Goal: Transaction & Acquisition: Book appointment/travel/reservation

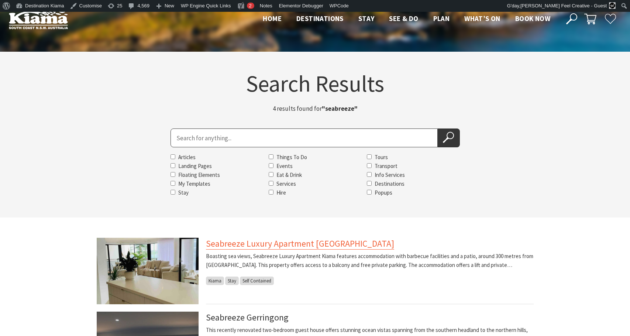
click at [242, 244] on link "Seabreeze Luxury Apartment [GEOGRAPHIC_DATA]" at bounding box center [300, 244] width 188 height 12
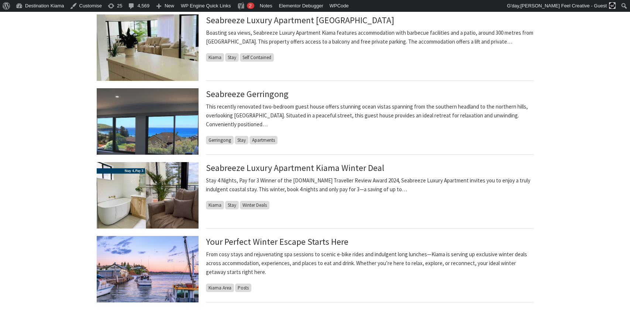
scroll to position [225, 0]
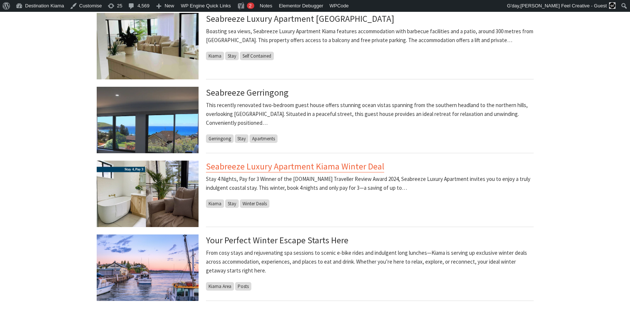
click at [245, 167] on link "Seabreeze Luxury Apartment Kiama Winter Deal" at bounding box center [295, 166] width 178 height 12
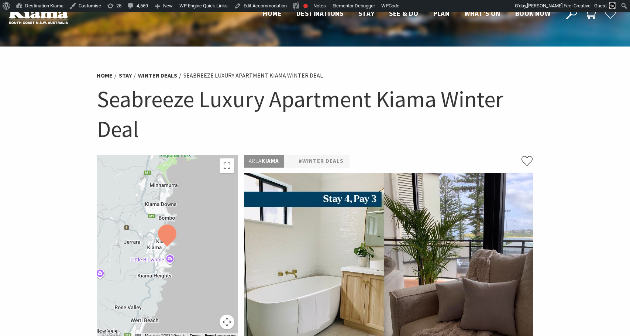
scroll to position [4, 0]
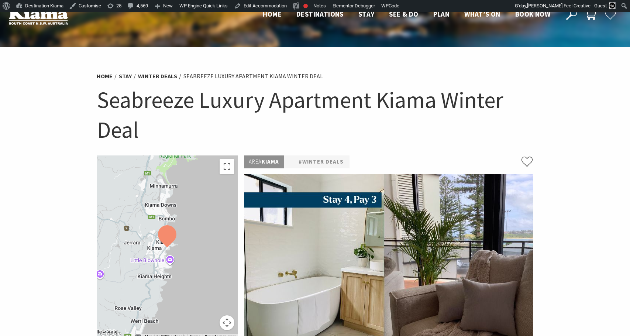
click at [147, 76] on link "Winter Deals" at bounding box center [157, 76] width 39 height 8
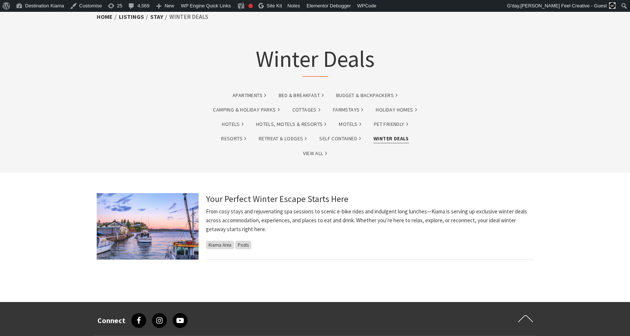
scroll to position [45, 0]
